Goal: Task Accomplishment & Management: Manage account settings

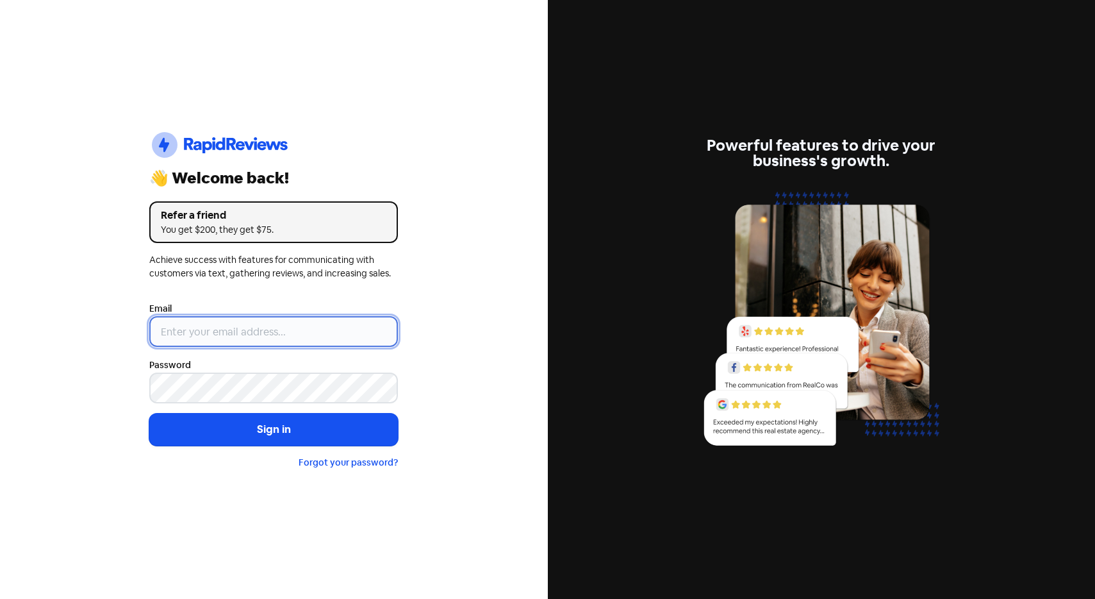
click at [236, 328] on input "email" at bounding box center [273, 331] width 249 height 31
type input "[EMAIL_ADDRESS][DOMAIN_NAME]"
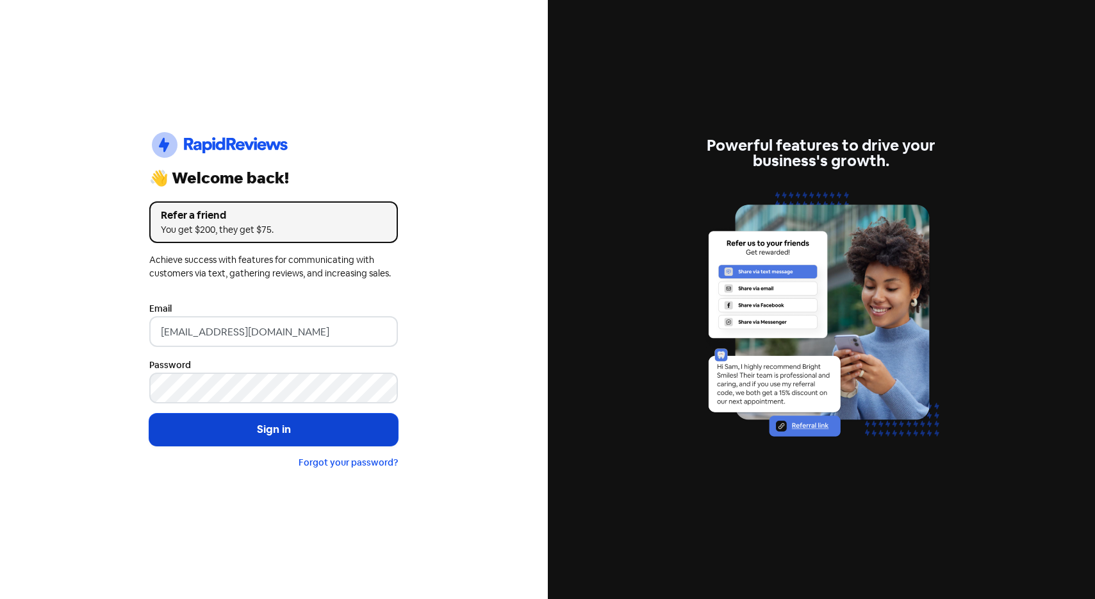
click at [265, 430] on button "Sign in" at bounding box center [273, 429] width 249 height 32
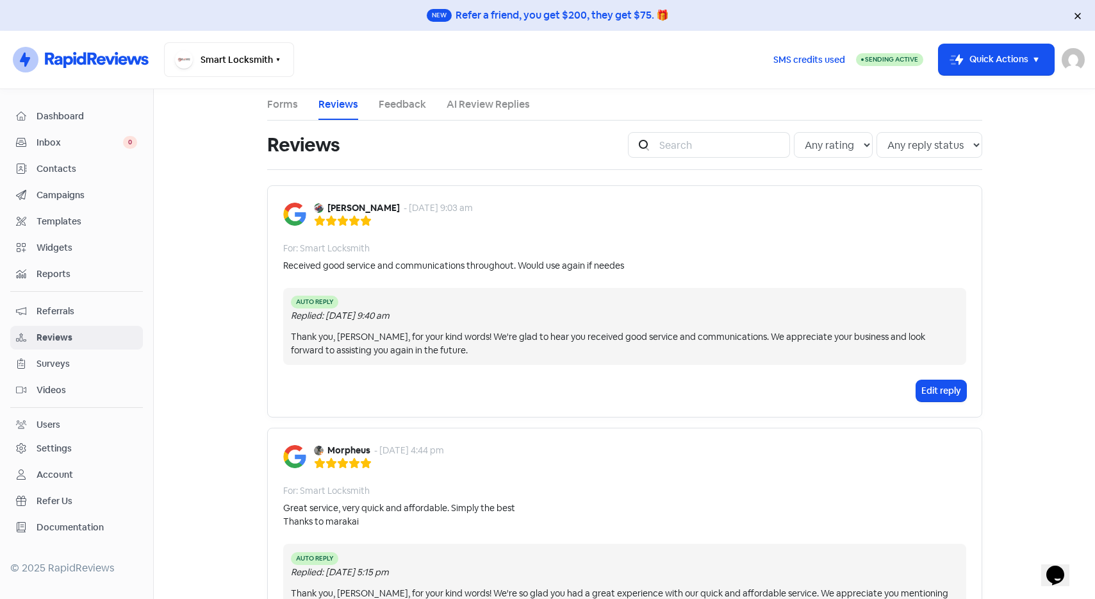
click at [495, 99] on link "AI Review Replies" at bounding box center [488, 104] width 83 height 15
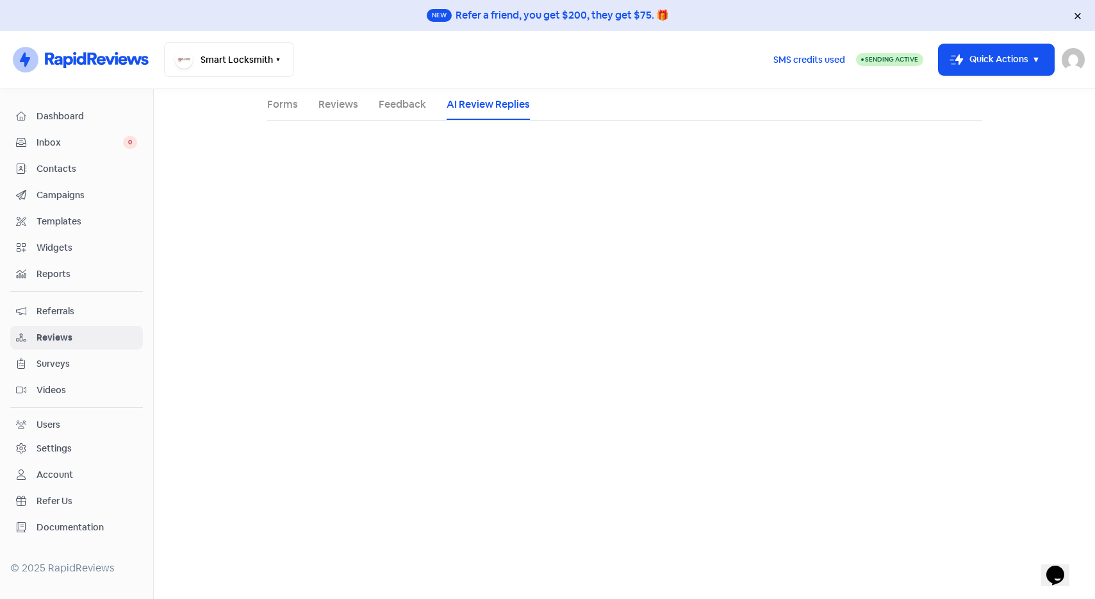
select select "30"
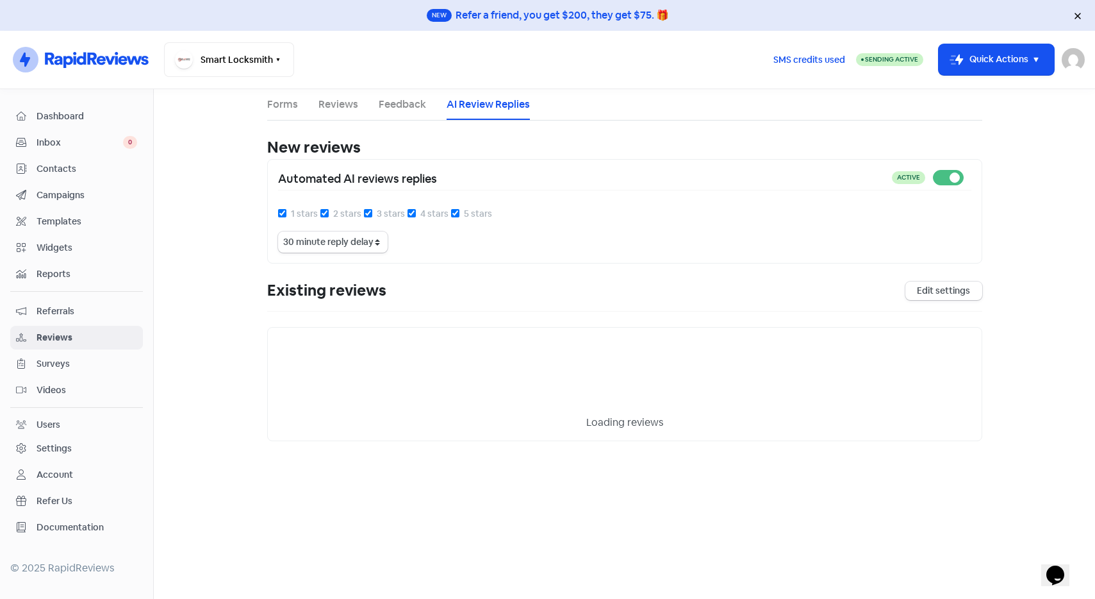
click at [330, 110] on link "Reviews" at bounding box center [339, 104] width 40 height 15
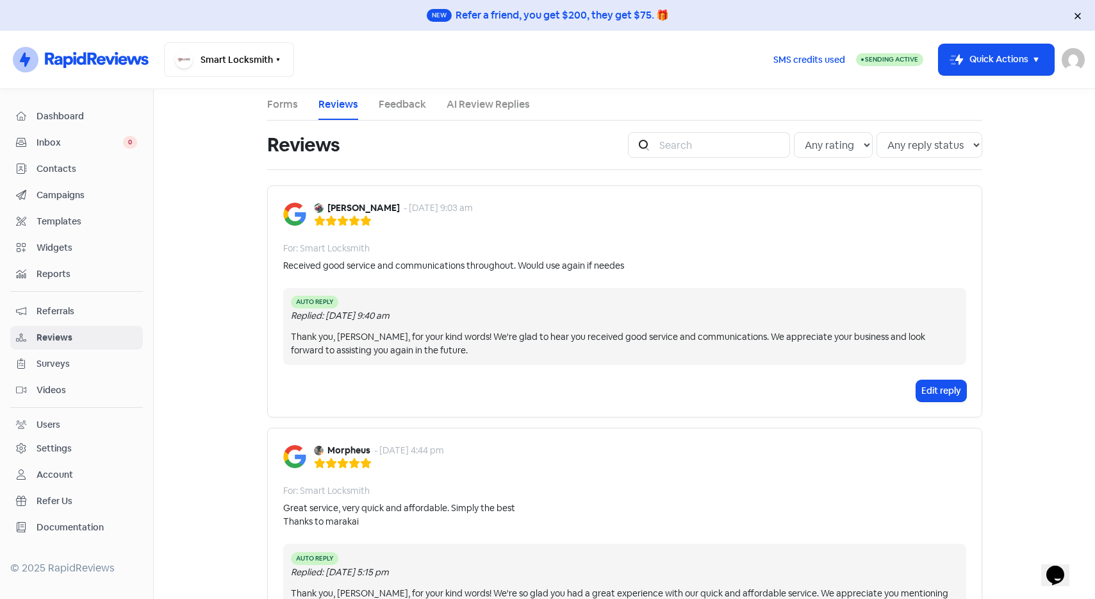
click at [53, 144] on span "Inbox" at bounding box center [80, 142] width 87 height 13
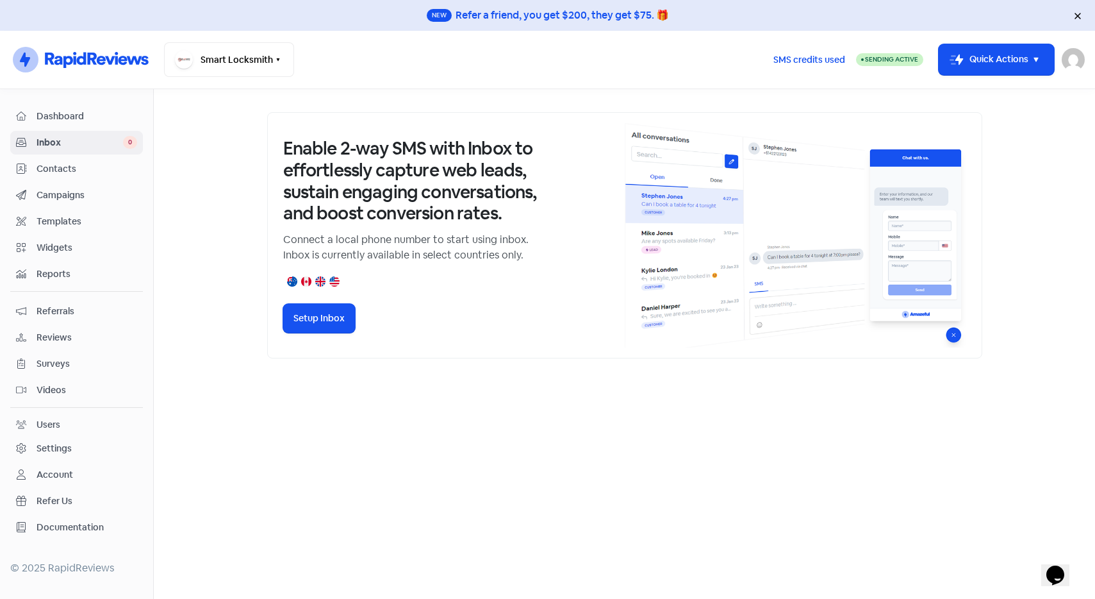
click at [64, 107] on link "Dashboard" at bounding box center [76, 116] width 133 height 24
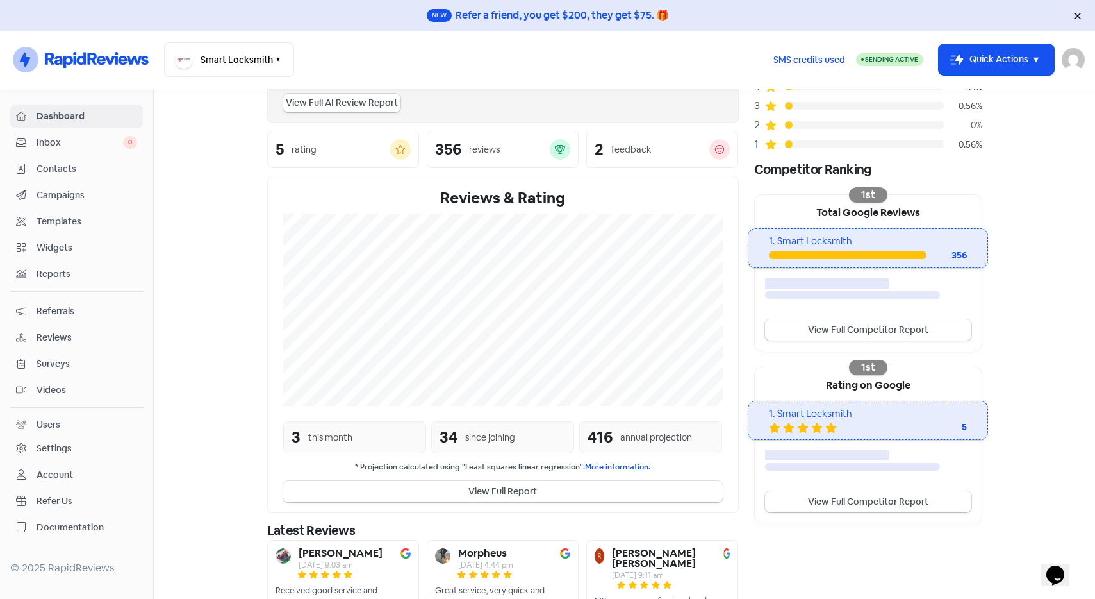
scroll to position [220, 0]
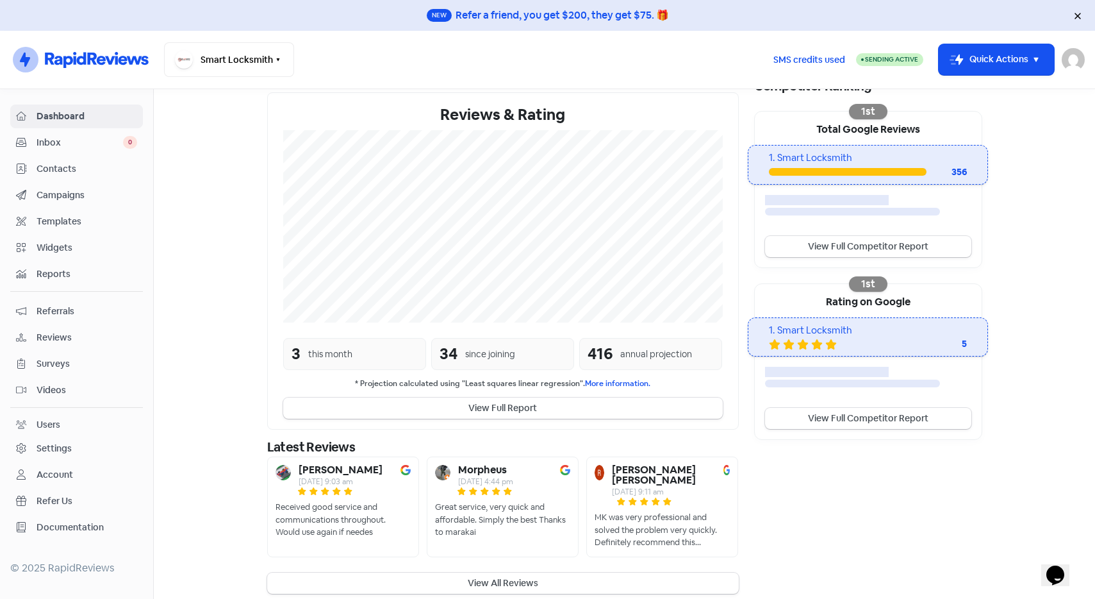
click at [49, 449] on div "Settings" at bounding box center [54, 448] width 35 height 13
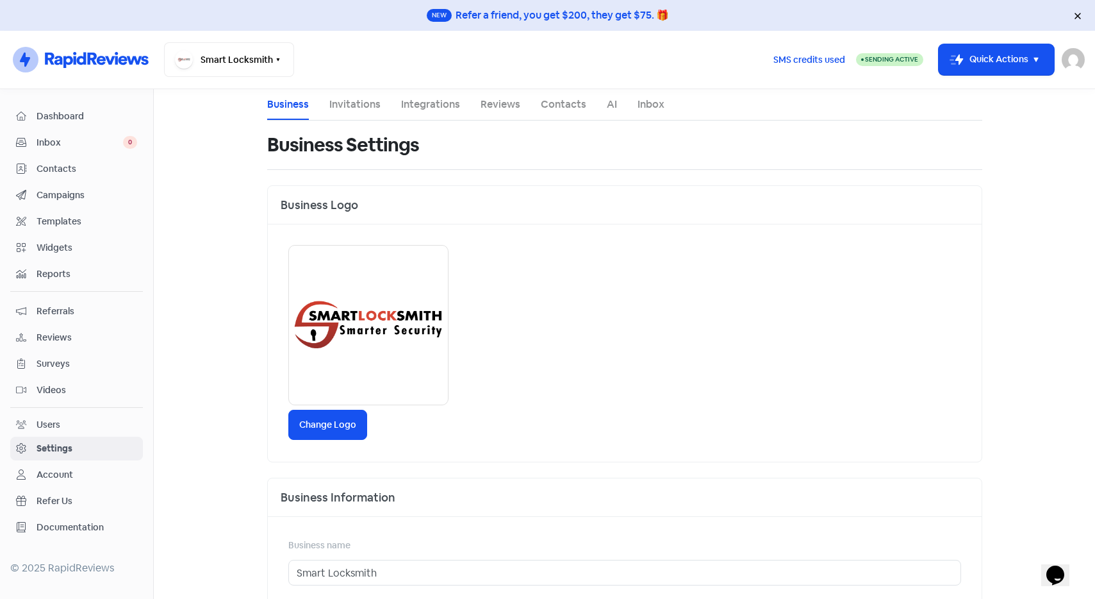
click at [361, 103] on link "Invitations" at bounding box center [354, 104] width 51 height 15
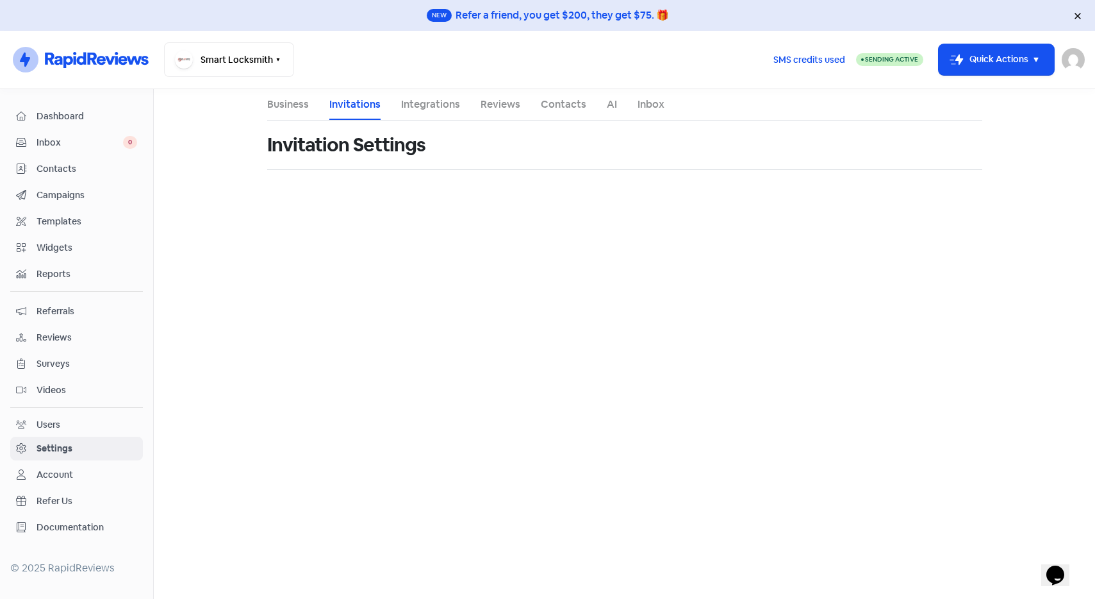
select select "[GEOGRAPHIC_DATA]/[GEOGRAPHIC_DATA]"
select select "09:00:00"
select select "17:30:00"
select select "09:00:00"
select select "17:30:00"
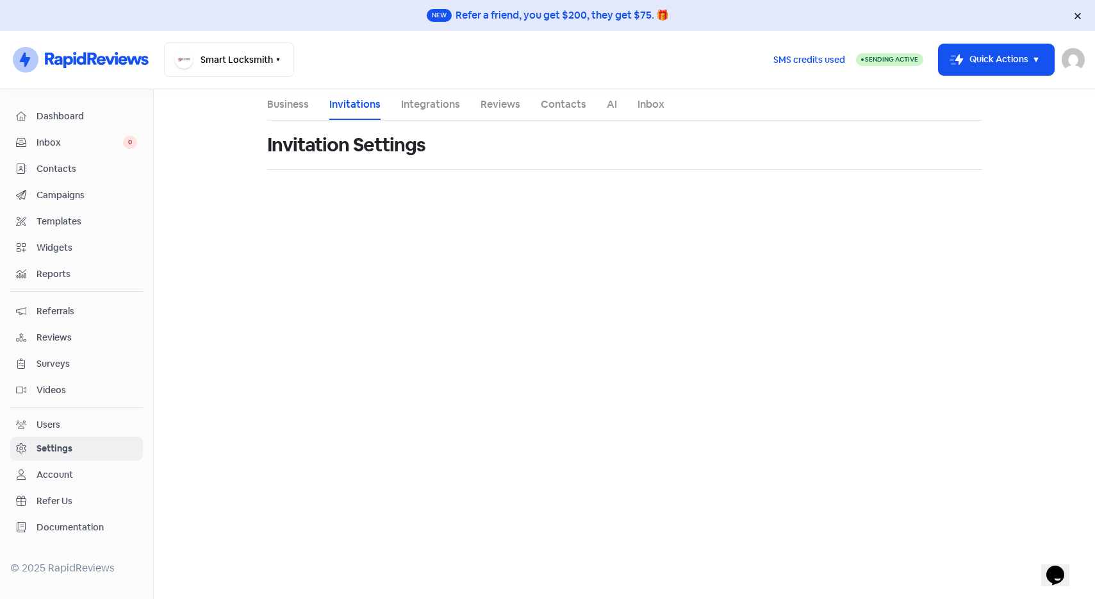
select select "09:00:00"
select select "17:30:00"
select select "09:00:00"
select select "17:30:00"
select select "09:00:00"
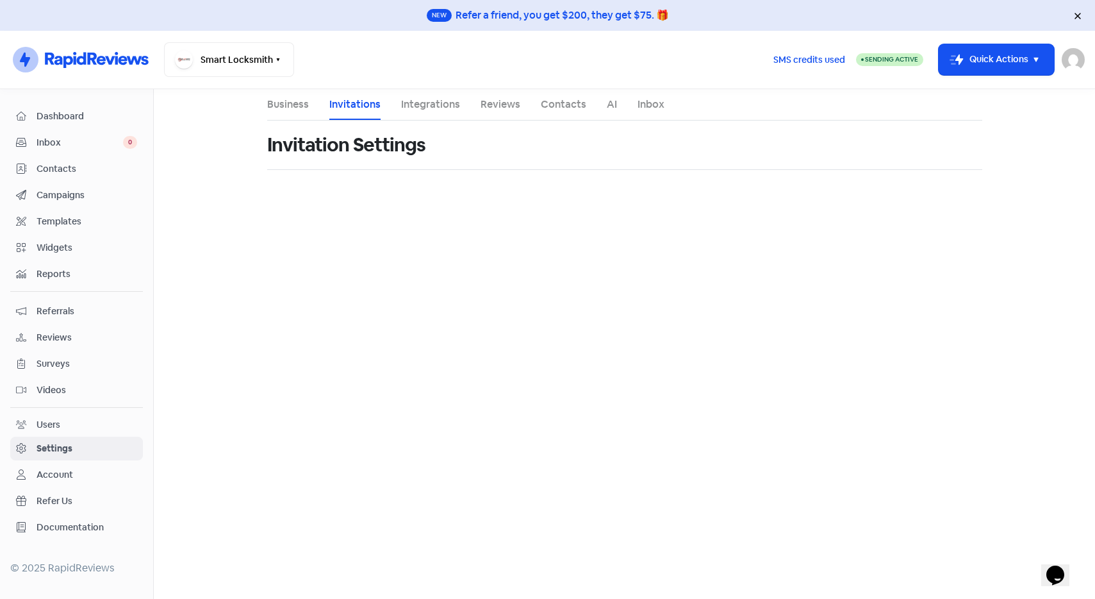
select select "17:30:00"
select select "AU"
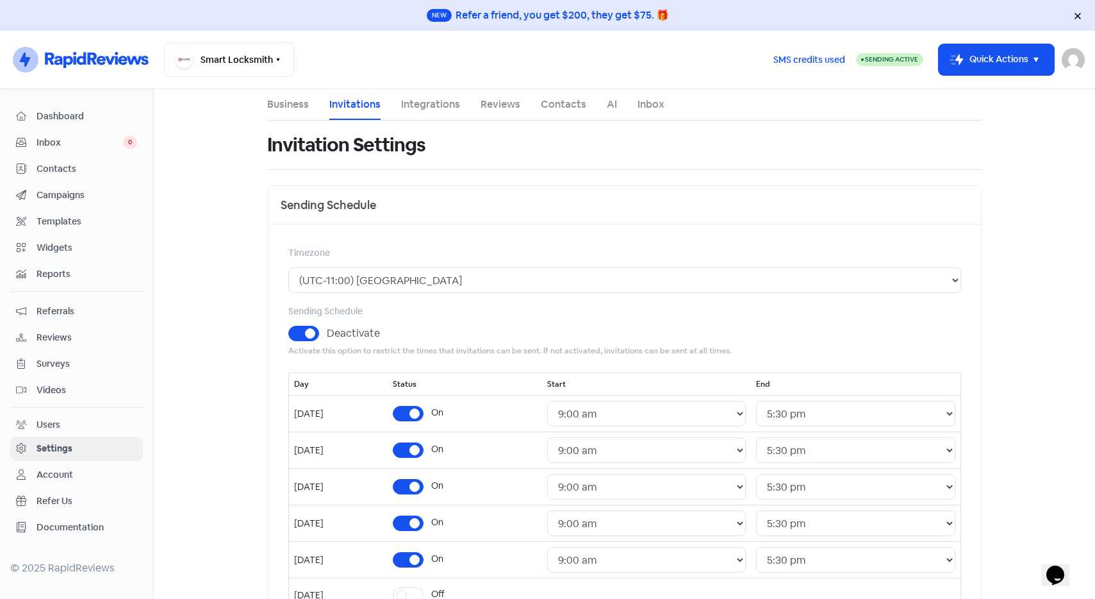
click at [488, 98] on link "Reviews" at bounding box center [501, 104] width 40 height 15
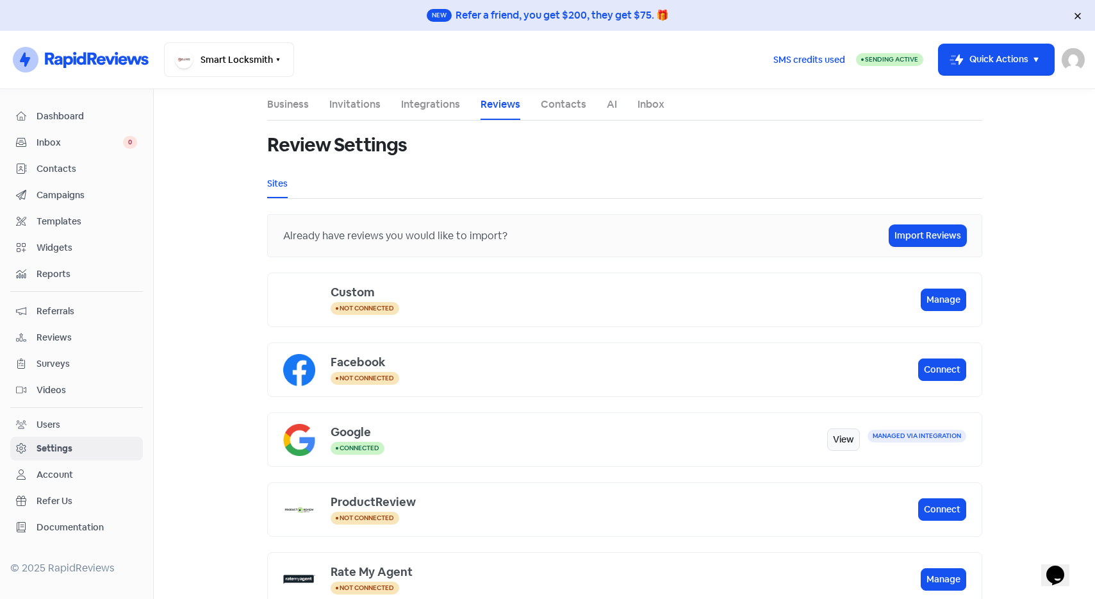
click at [429, 103] on link "Integrations" at bounding box center [430, 104] width 59 height 15
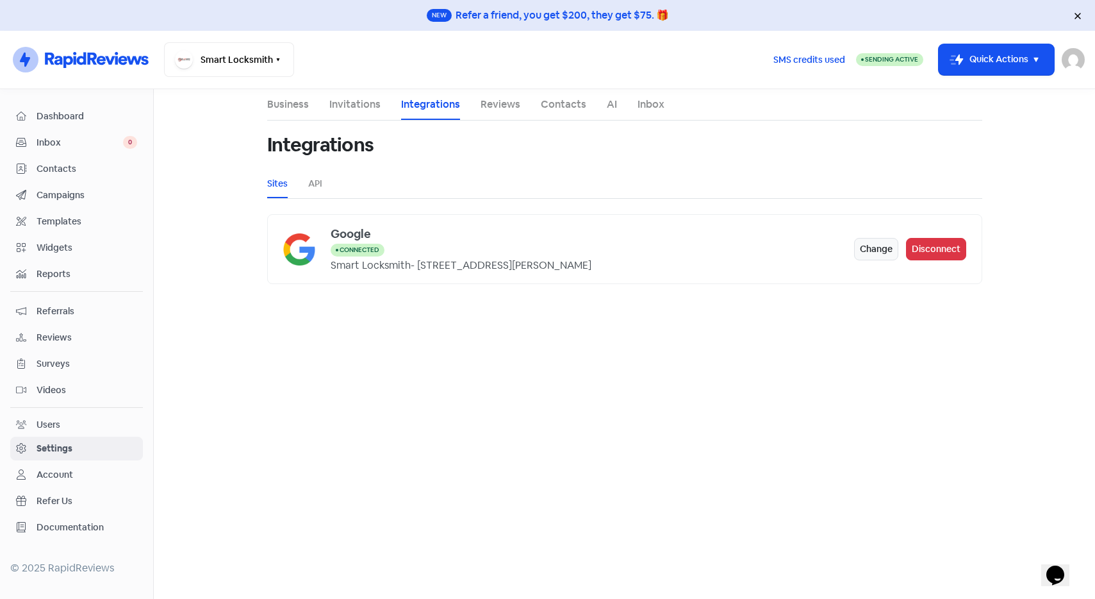
click at [356, 105] on link "Invitations" at bounding box center [354, 104] width 51 height 15
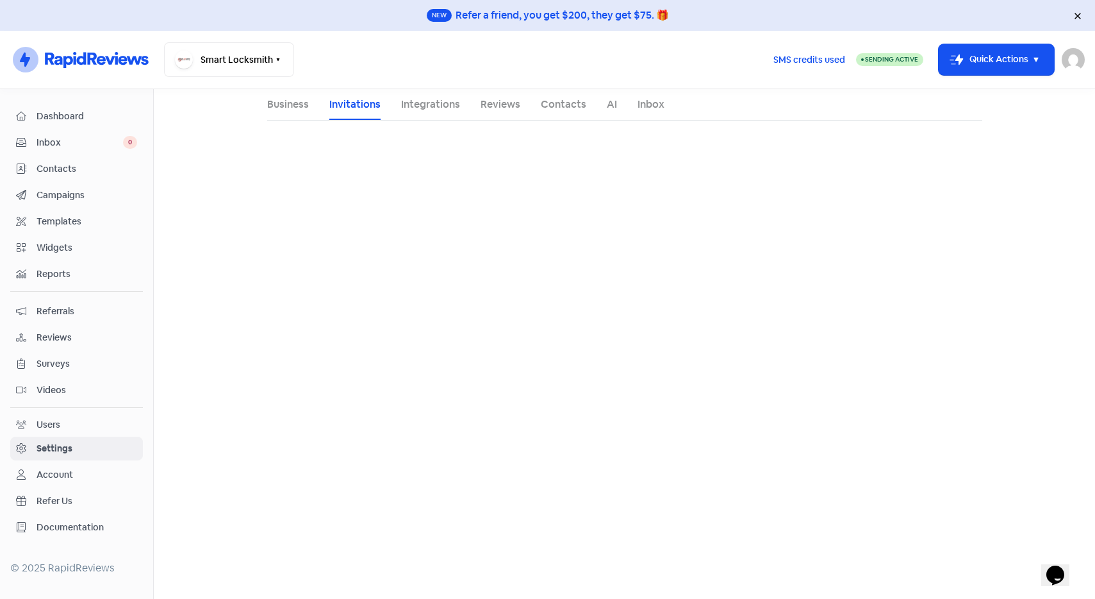
select select "AU"
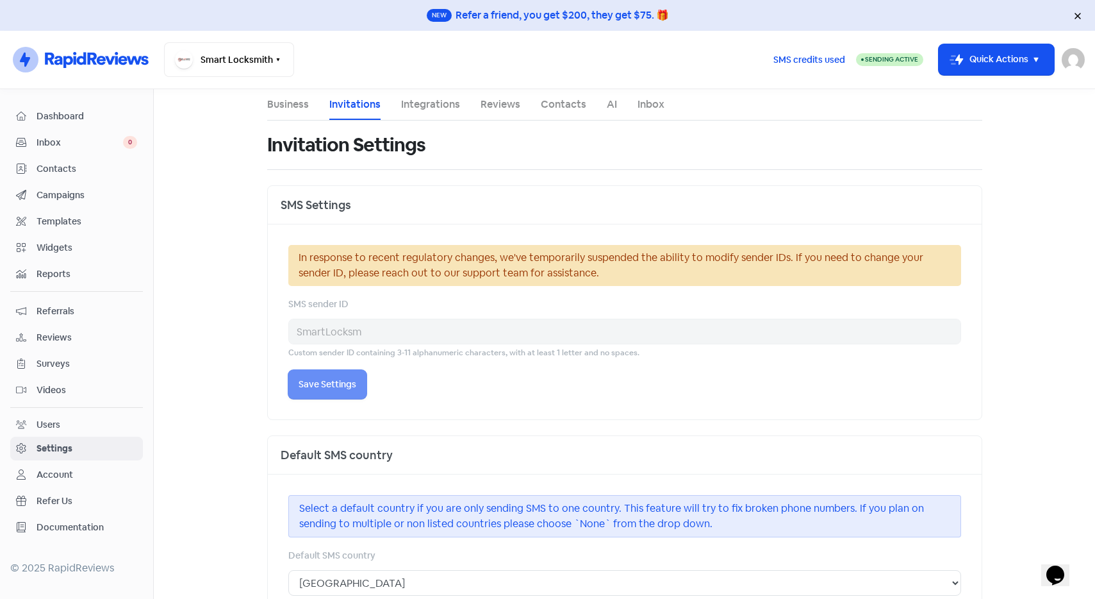
select select "[GEOGRAPHIC_DATA]/[GEOGRAPHIC_DATA]"
select select "09:00:00"
select select "17:30:00"
select select "09:00:00"
select select "17:30:00"
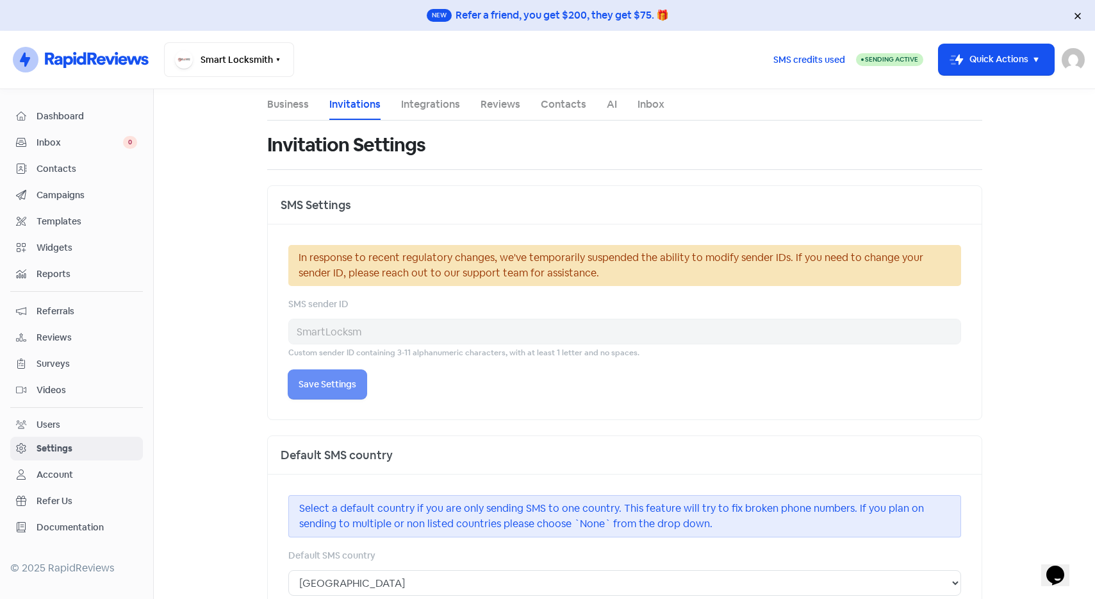
select select "09:00:00"
select select "17:30:00"
select select "09:00:00"
select select "17:30:00"
select select "09:00:00"
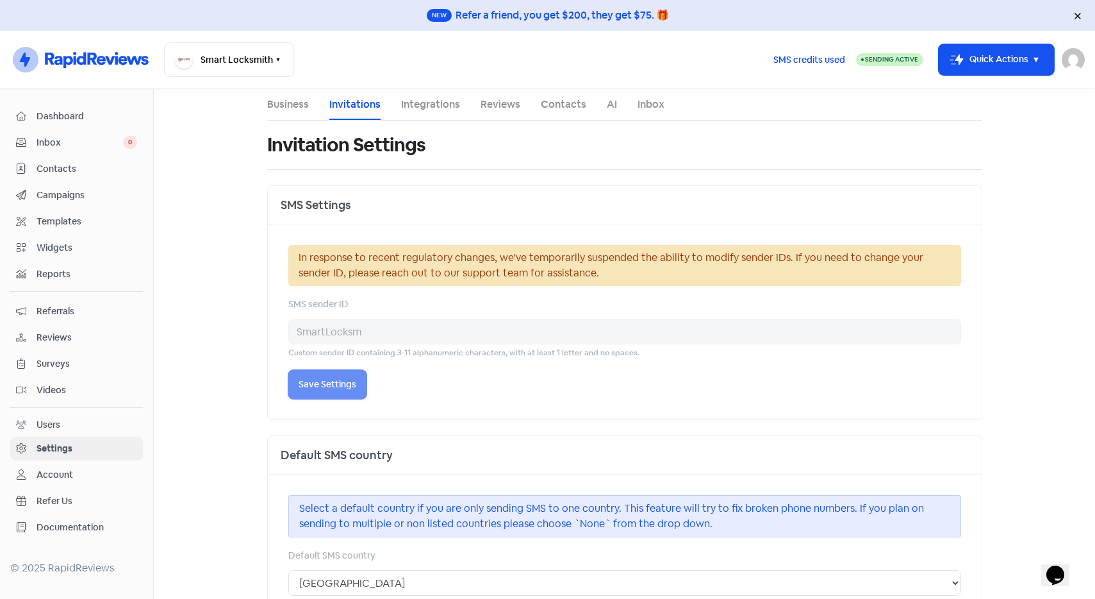
select select "17:30:00"
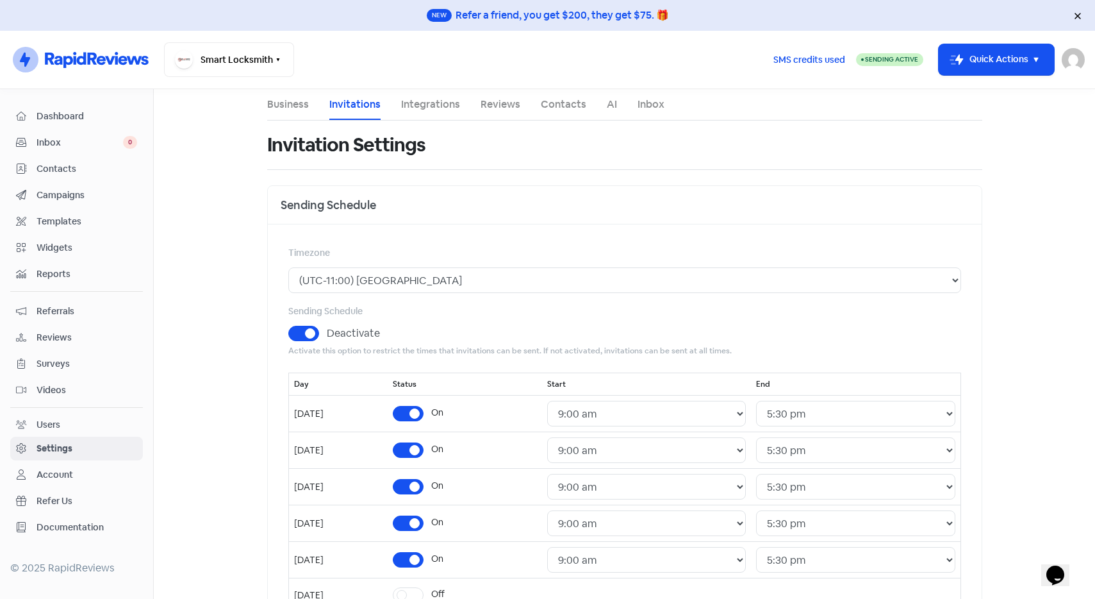
click at [406, 102] on link "Integrations" at bounding box center [430, 104] width 59 height 15
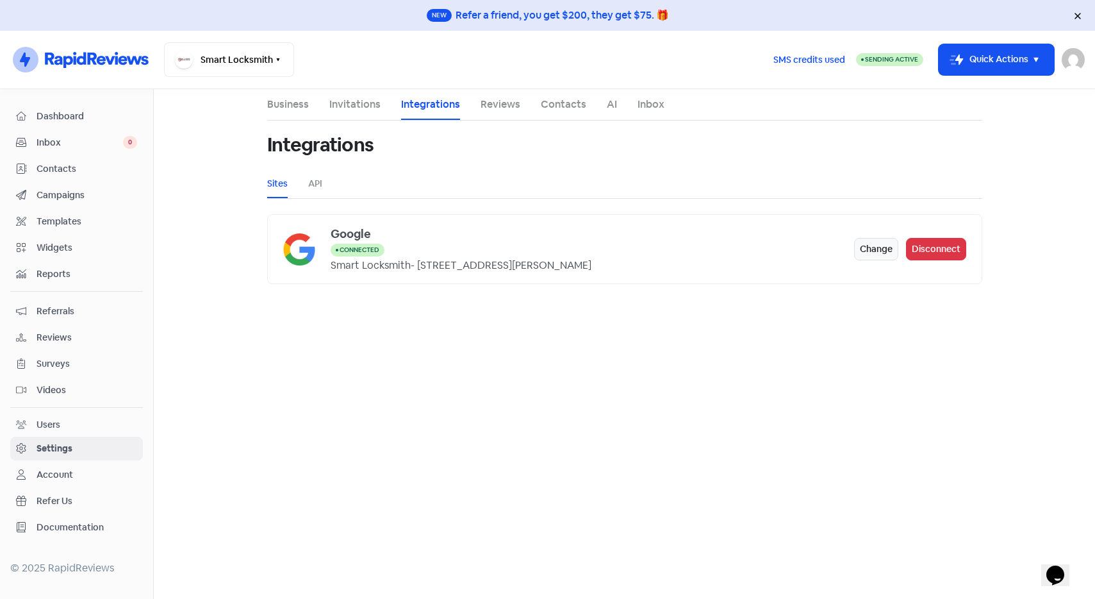
click at [565, 103] on link "Contacts" at bounding box center [564, 104] width 46 height 15
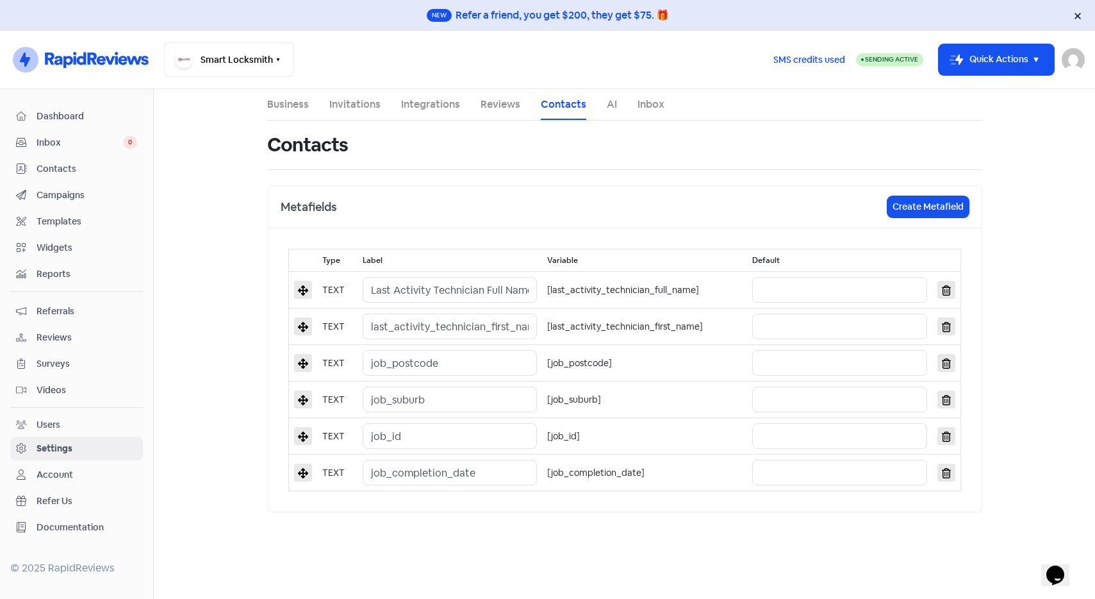
click at [656, 101] on link "Inbox" at bounding box center [651, 104] width 27 height 15
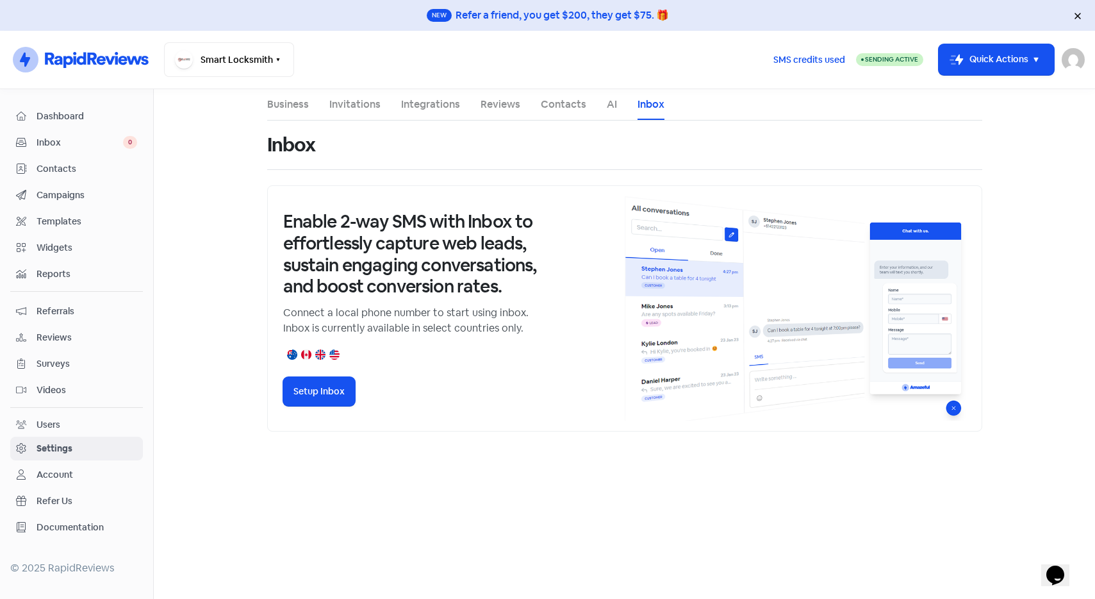
click at [106, 259] on link "Widgets" at bounding box center [76, 248] width 133 height 24
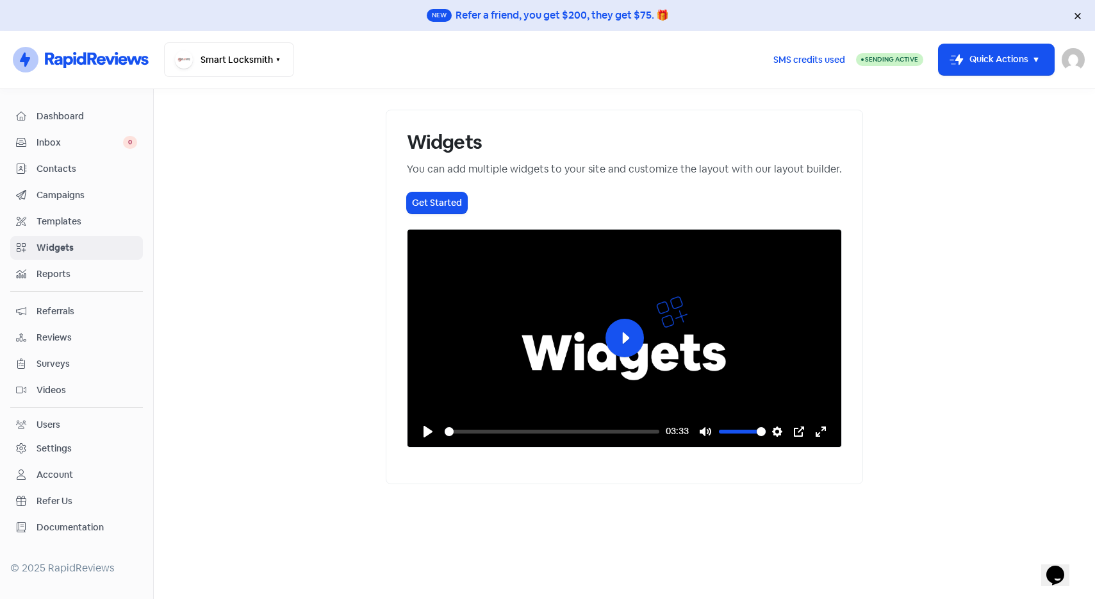
click at [65, 342] on span "Reviews" at bounding box center [87, 337] width 101 height 13
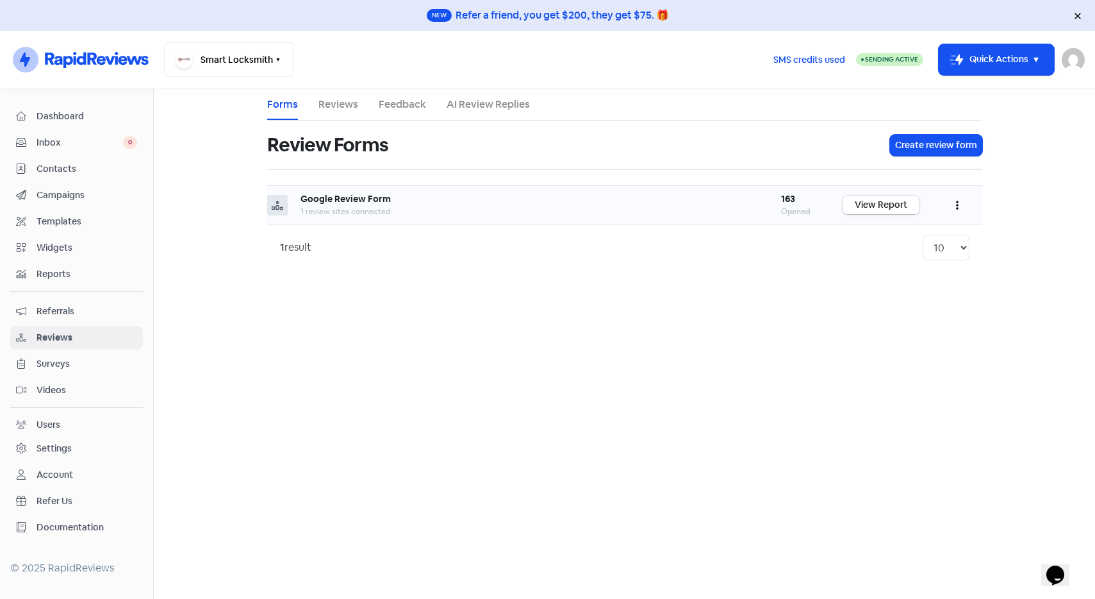
click at [434, 211] on div "1 review sites connected" at bounding box center [528, 212] width 455 height 12
click at [884, 203] on link "View Report" at bounding box center [881, 204] width 77 height 19
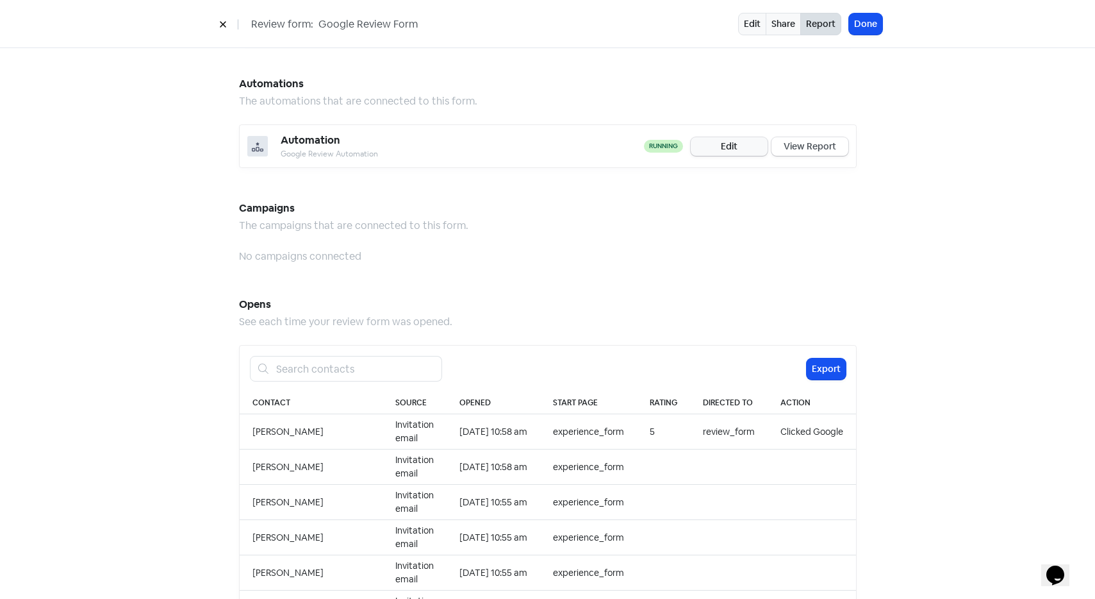
scroll to position [913, 0]
click at [808, 137] on link "View Report" at bounding box center [810, 146] width 77 height 19
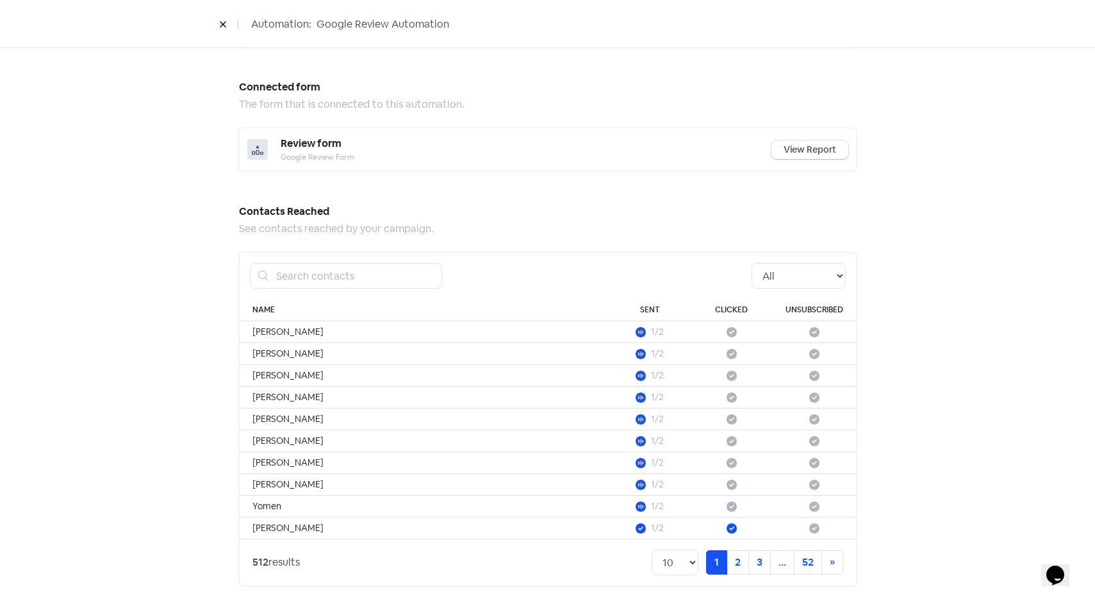
scroll to position [591, 0]
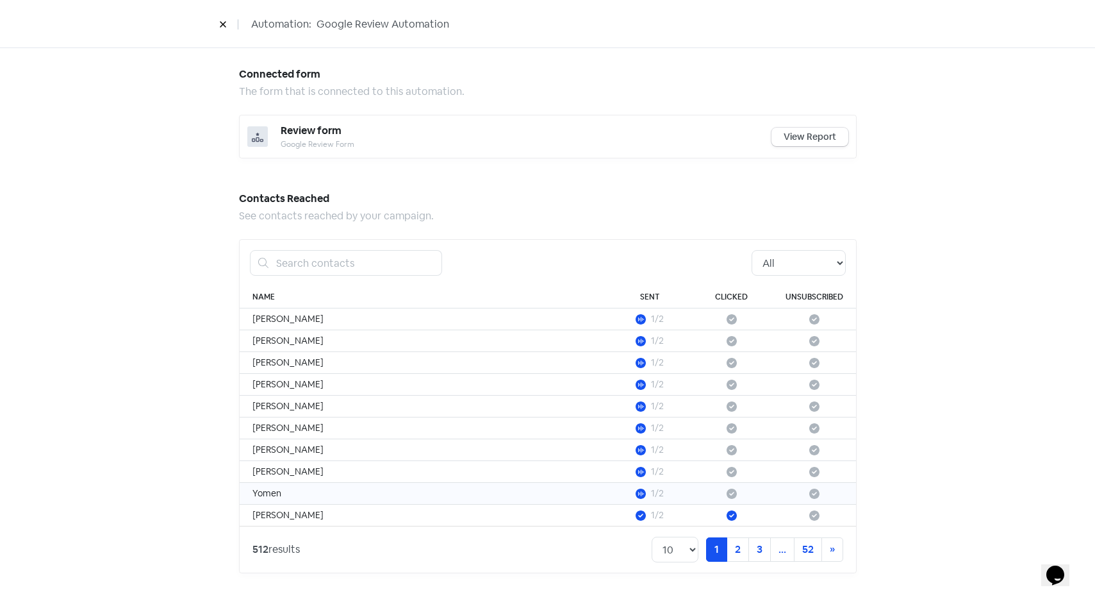
click at [639, 493] on icon at bounding box center [641, 493] width 10 height 10
